Goal: Use online tool/utility: Utilize a website feature to perform a specific function

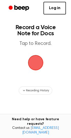
click at [36, 59] on span "button" at bounding box center [35, 62] width 19 height 19
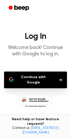
click at [42, 77] on button "Continue with Google" at bounding box center [35, 79] width 63 height 17
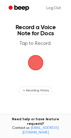
click at [37, 66] on span "button" at bounding box center [35, 62] width 23 height 23
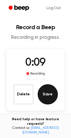
click at [51, 96] on button "Save" at bounding box center [48, 94] width 20 height 20
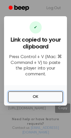
click at [51, 96] on button "OK" at bounding box center [35, 96] width 55 height 11
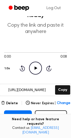
scroll to position [18, 0]
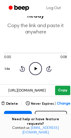
click at [66, 91] on button "Copy" at bounding box center [62, 90] width 15 height 9
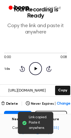
scroll to position [0, 0]
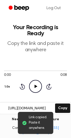
click at [41, 26] on h1 "Your Recording is Ready" at bounding box center [35, 30] width 63 height 12
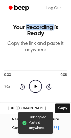
click at [41, 26] on h1 "Your Recording is Ready" at bounding box center [35, 30] width 63 height 12
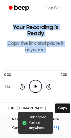
drag, startPoint x: 41, startPoint y: 26, endPoint x: 42, endPoint y: 49, distance: 23.3
click at [42, 49] on header "Your Recording is Ready Copy the link and paste it anywhere" at bounding box center [35, 38] width 63 height 29
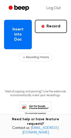
scroll to position [107, 0]
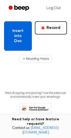
click at [20, 36] on button "Insert into Doc" at bounding box center [18, 35] width 28 height 29
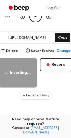
scroll to position [64, 0]
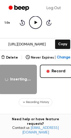
click at [63, 97] on main "Your Recording is Ready Copy the link and paste it anywhere 0:00 0:08 1.0x Rewi…" at bounding box center [35, 55] width 71 height 238
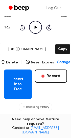
scroll to position [61, 0]
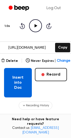
click at [21, 84] on button "Insert into Doc" at bounding box center [18, 82] width 28 height 29
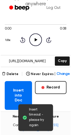
scroll to position [0, 0]
